Goal: Task Accomplishment & Management: Use online tool/utility

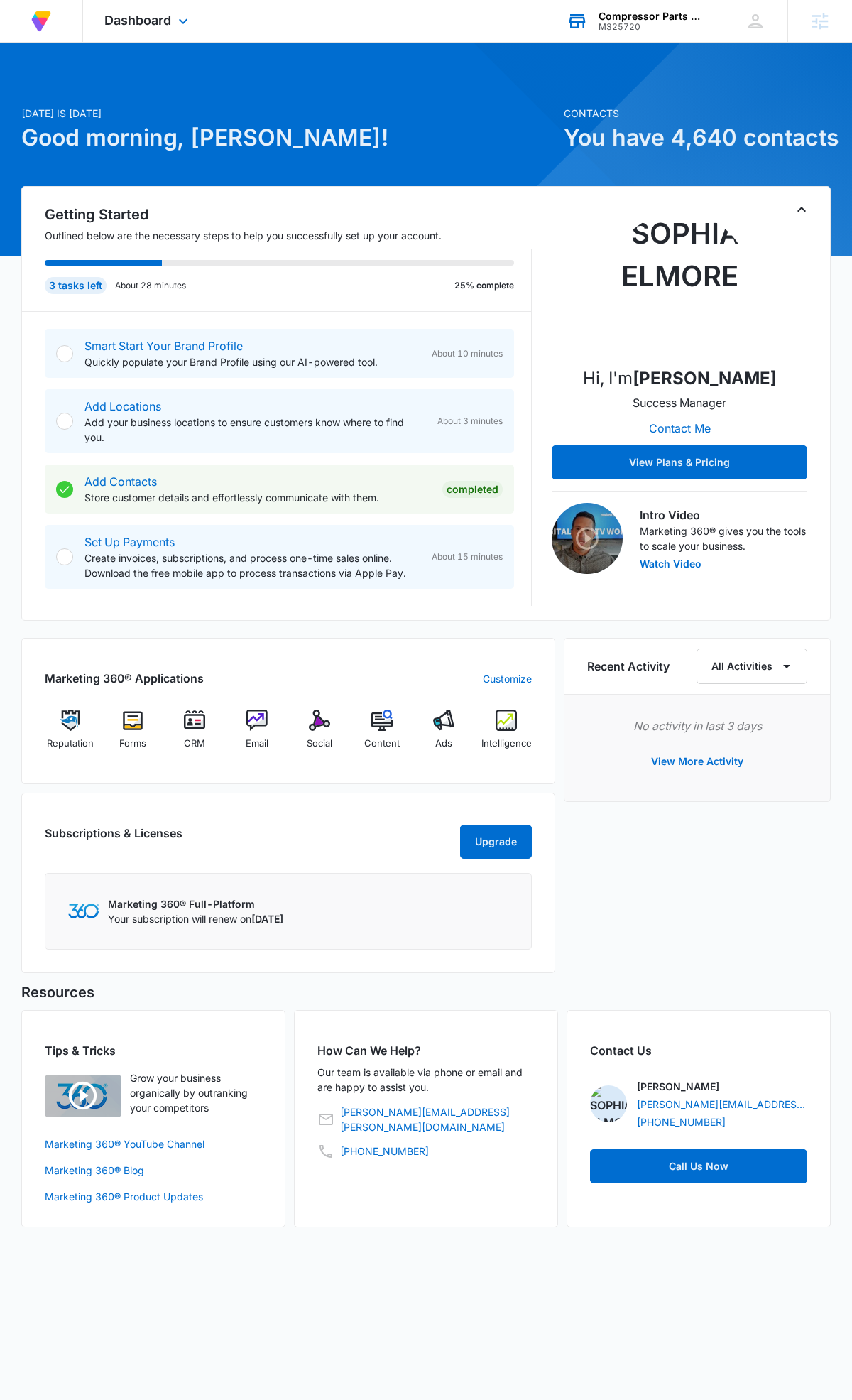
click at [661, 24] on div "M325720" at bounding box center [650, 26] width 104 height 10
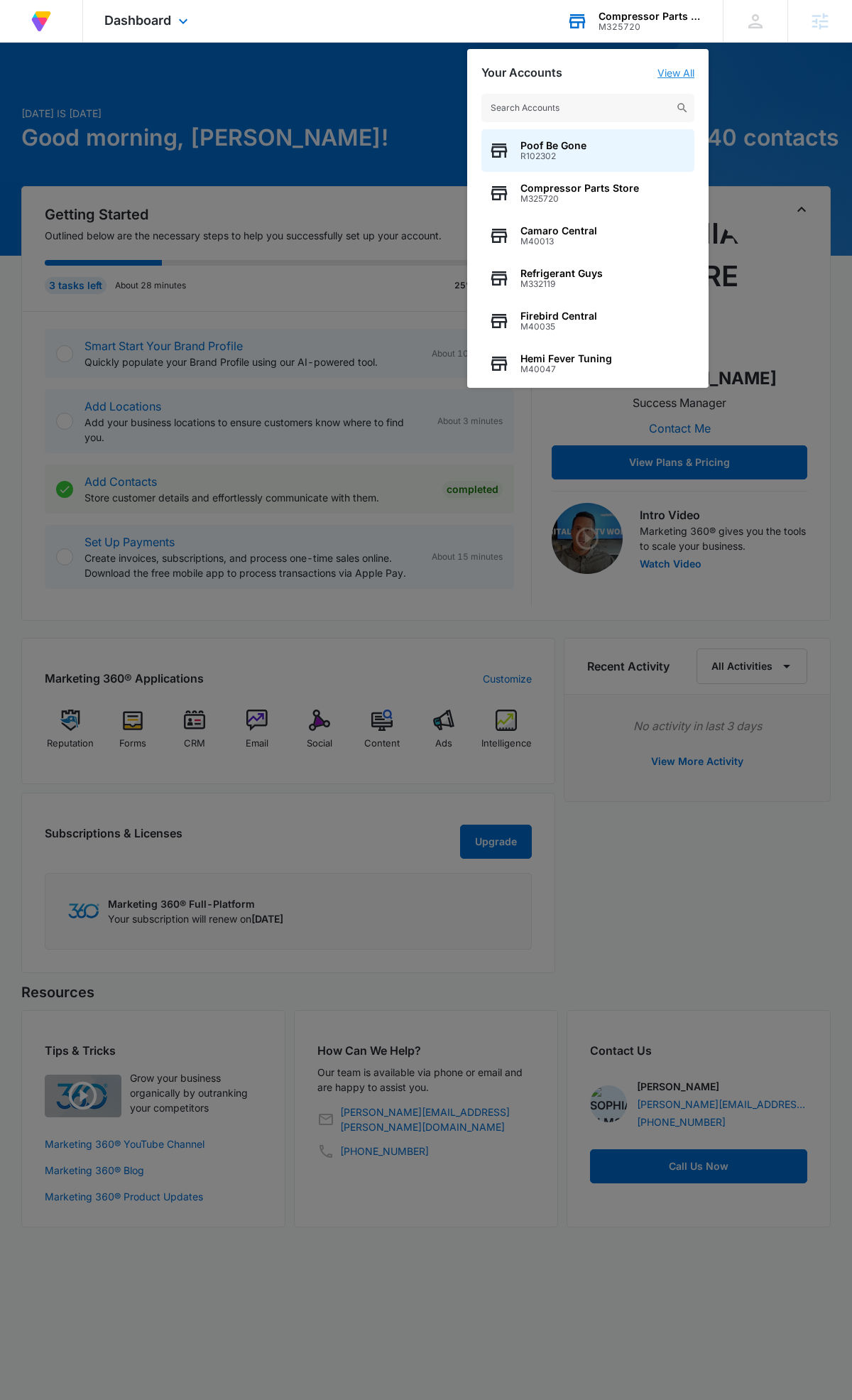
click at [675, 73] on link "View All" at bounding box center [676, 73] width 37 height 12
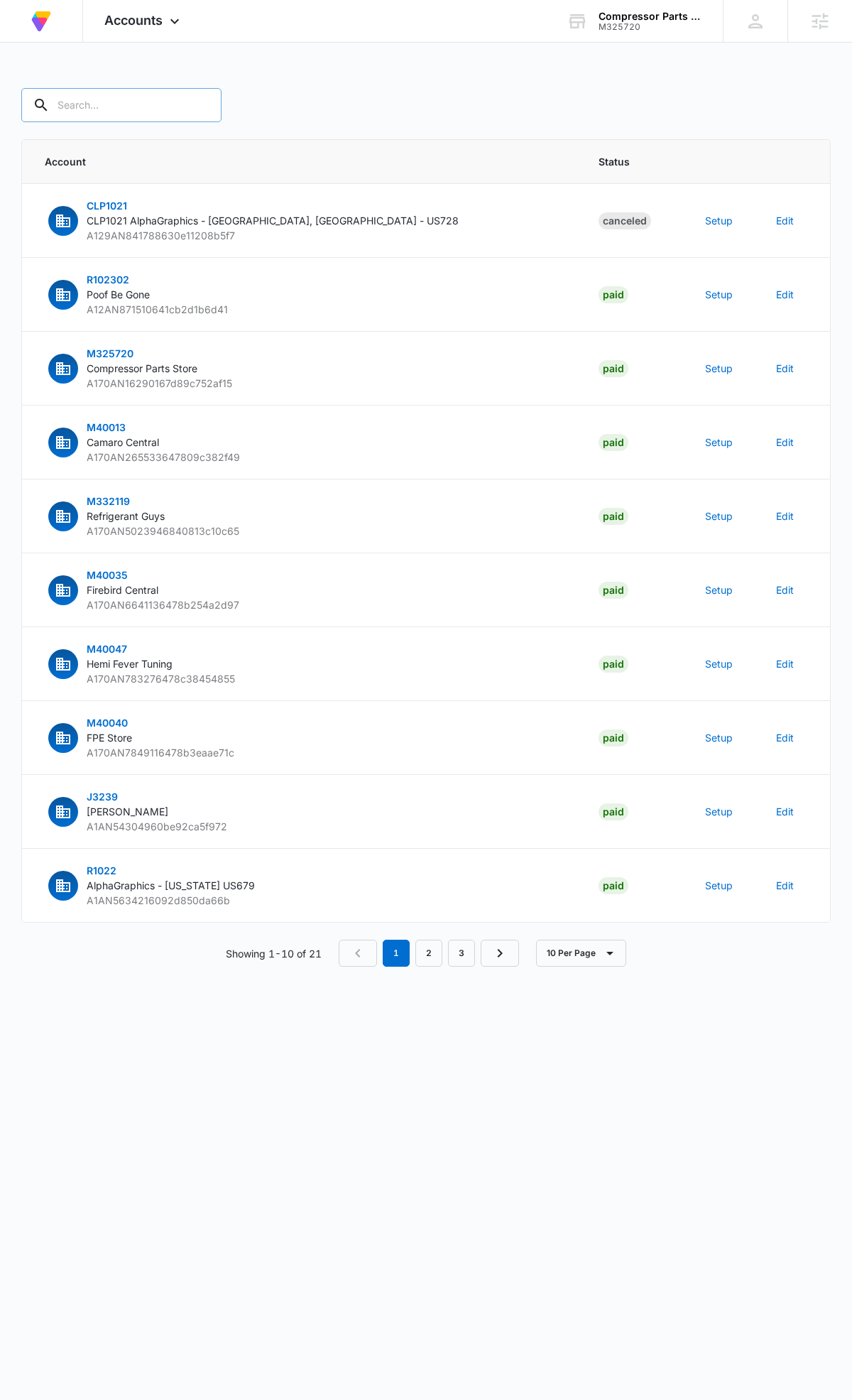
click at [145, 101] on input "text" at bounding box center [121, 105] width 200 height 34
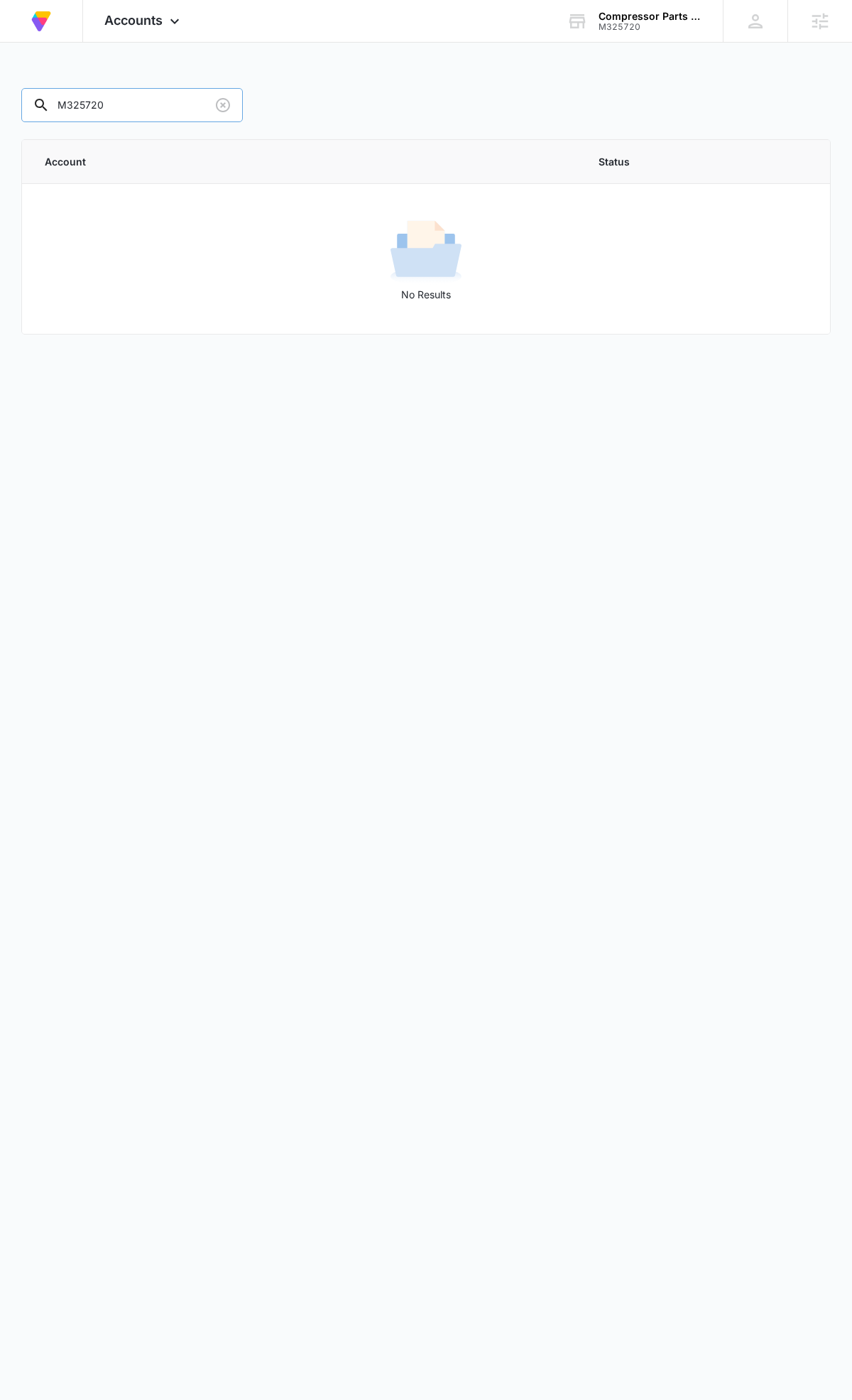
type input "M325720"
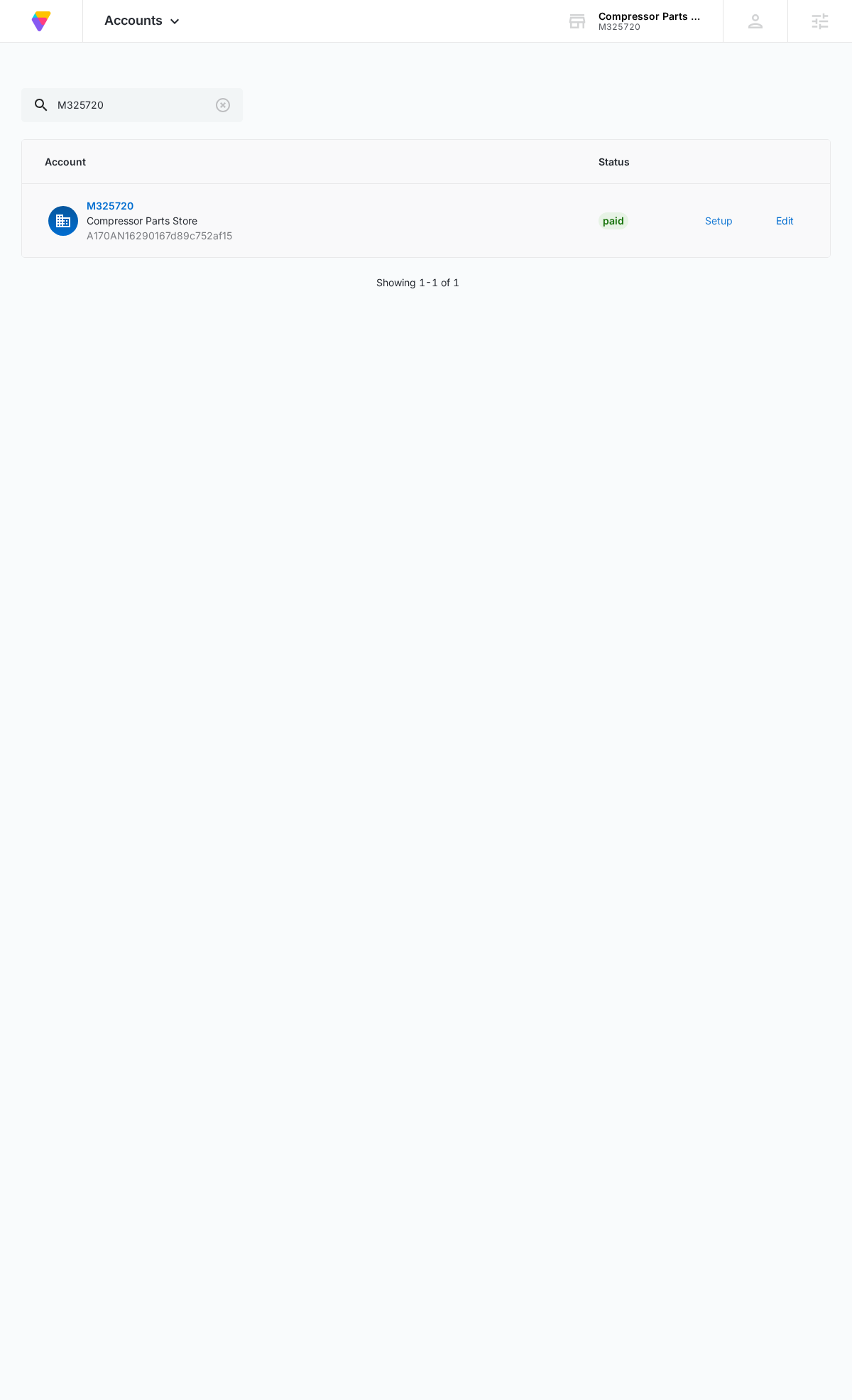
click at [722, 217] on button "Setup" at bounding box center [719, 220] width 28 height 15
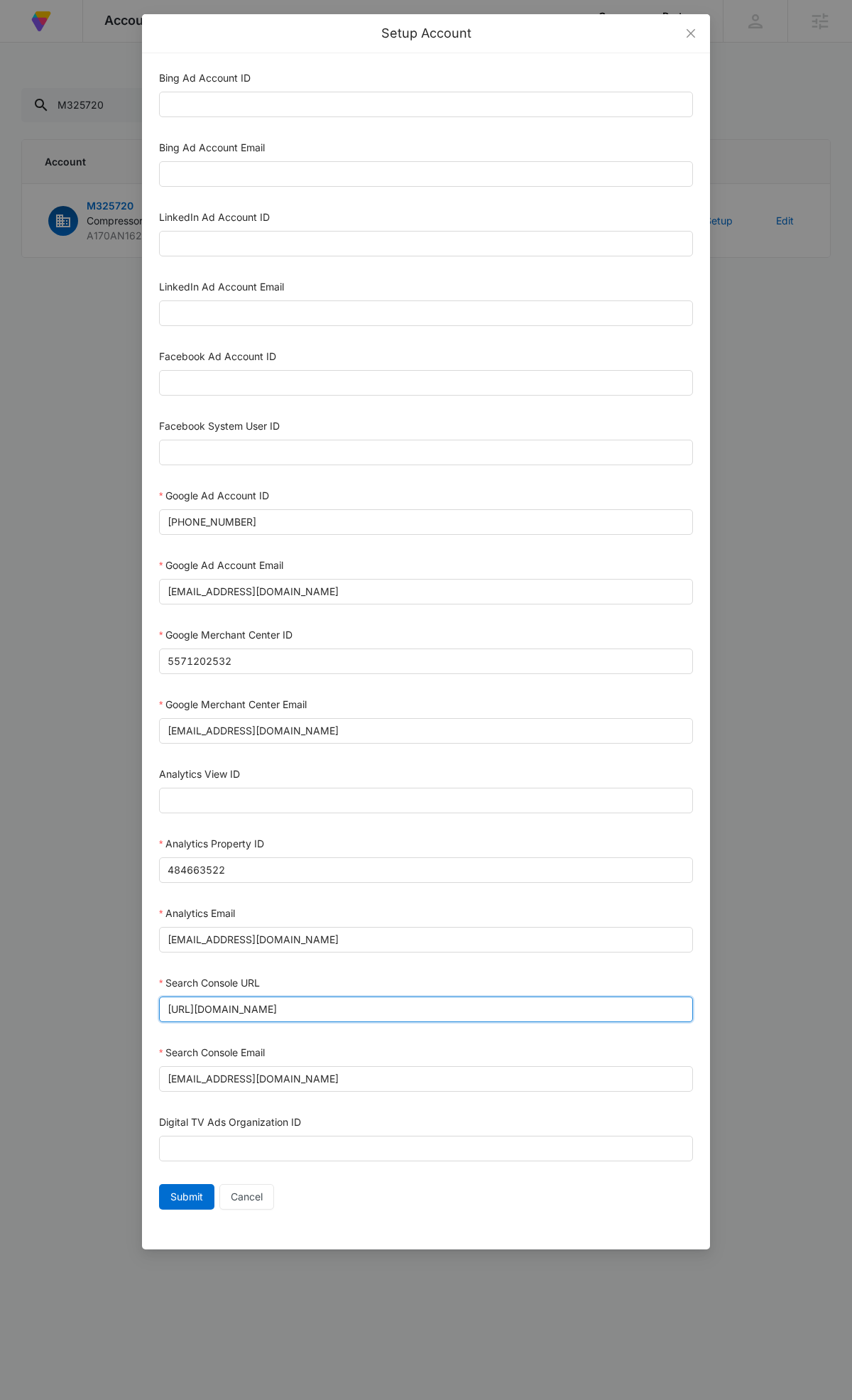
click at [389, 1002] on input "https://www.compressorpartsstore.com/" at bounding box center [426, 1009] width 534 height 25
